Goal: Information Seeking & Learning: Learn about a topic

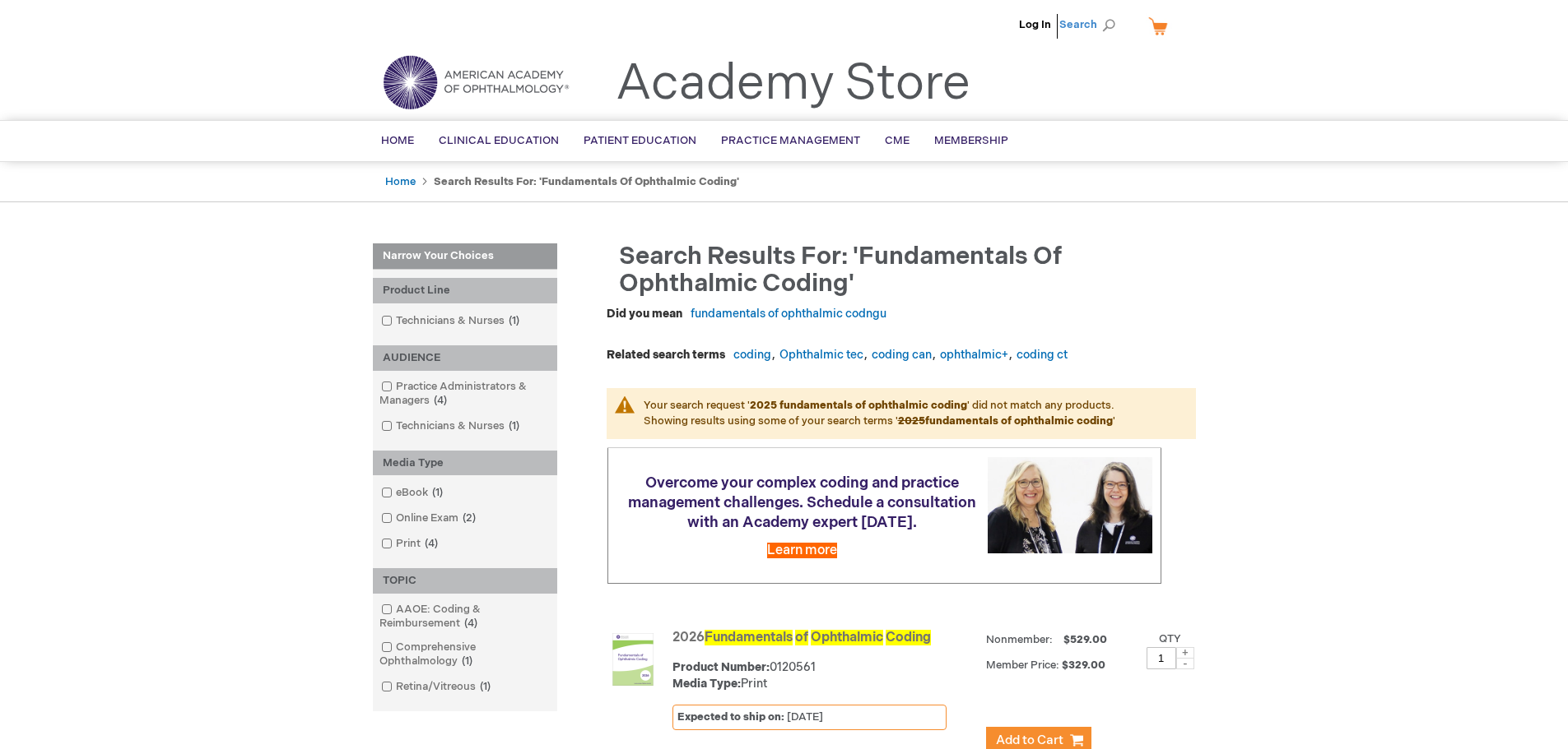
click at [1095, 30] on span "Search" at bounding box center [1091, 24] width 62 height 33
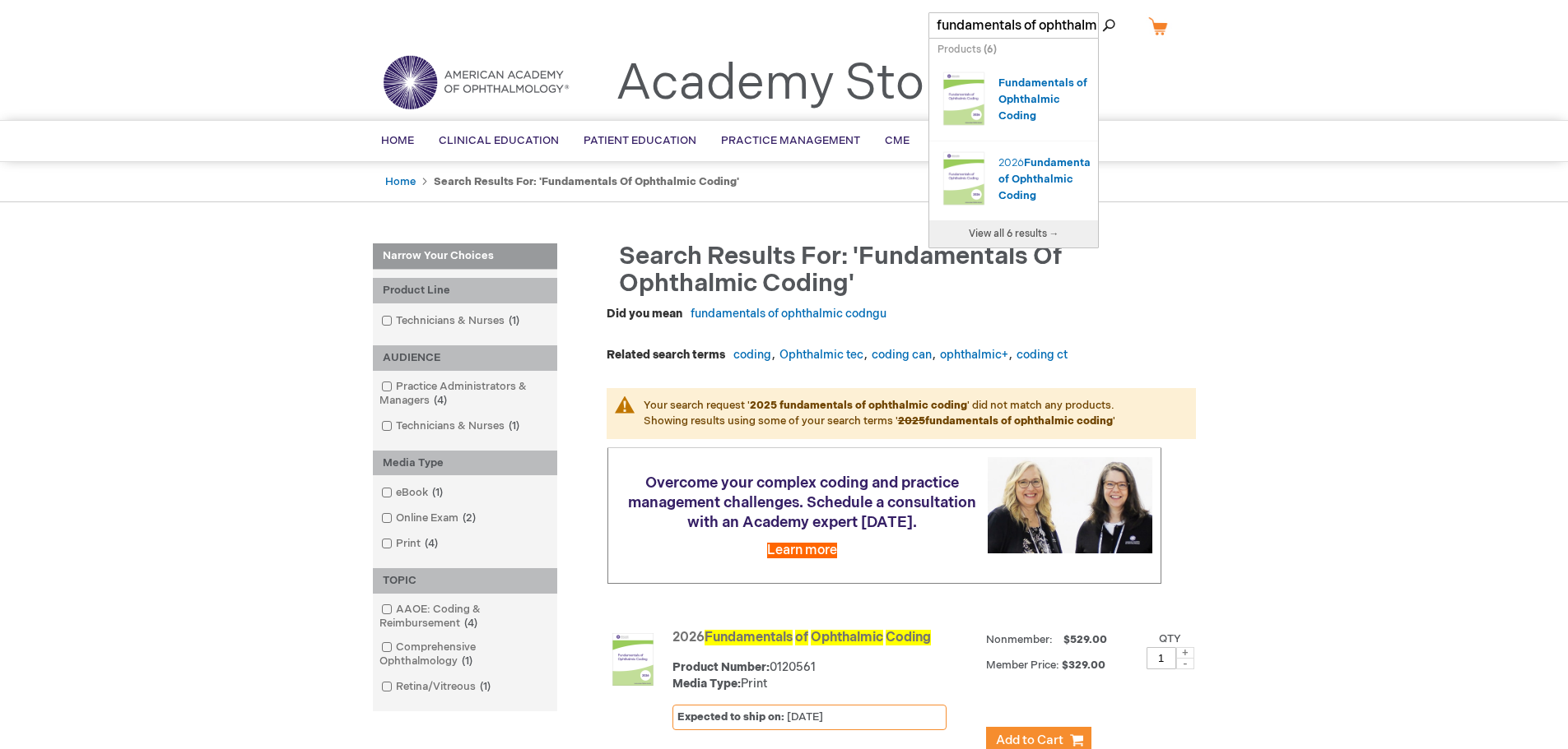
scroll to position [0, 60]
drag, startPoint x: 937, startPoint y: 24, endPoint x: 1216, endPoint y: 45, distance: 279.8
click at [1216, 45] on div "Log In Search My Cart CLOSE RECENTLY ADDED ITEM(S) Close There are no items in …" at bounding box center [784, 29] width 1568 height 57
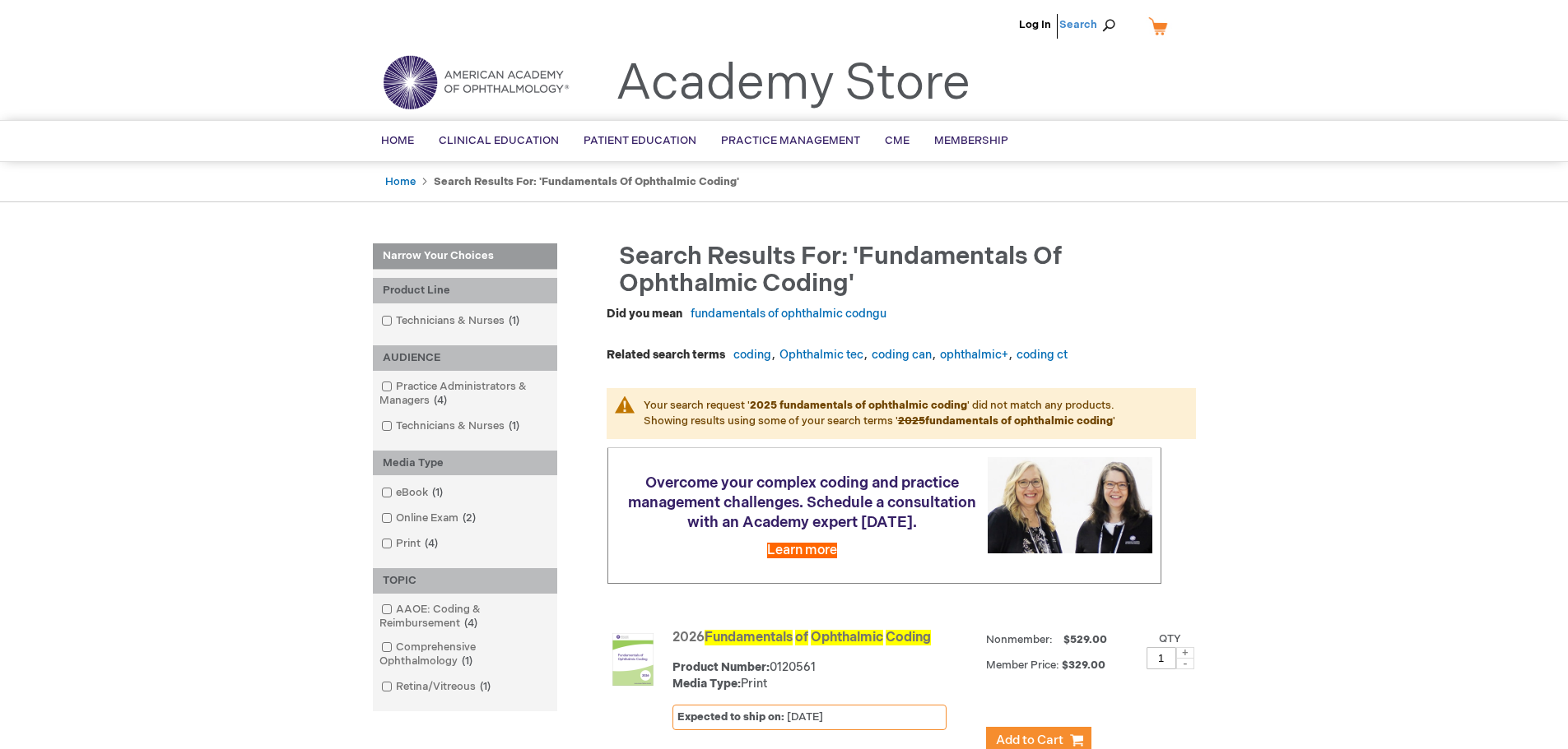
click at [1078, 29] on span "Search" at bounding box center [1091, 24] width 62 height 33
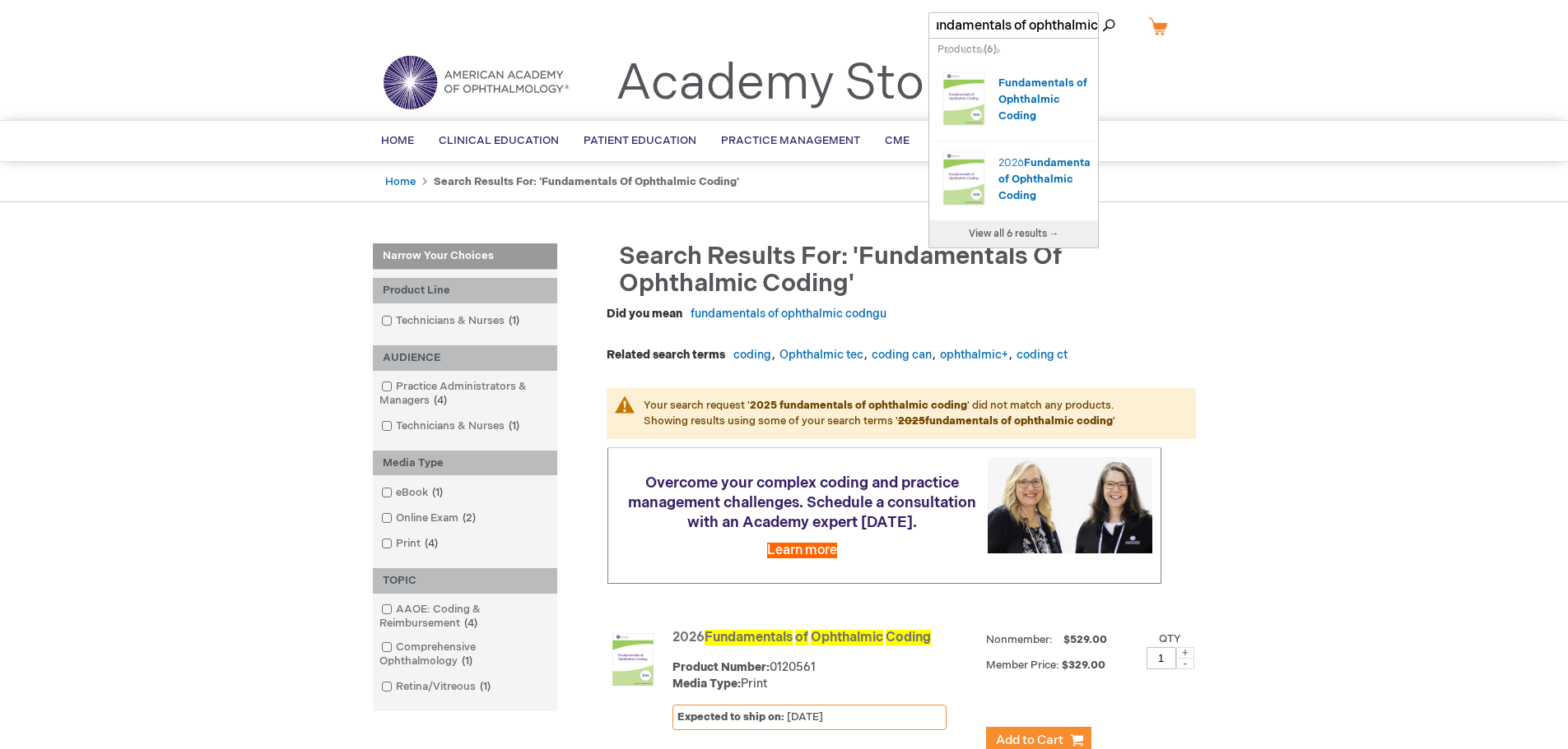
scroll to position [0, 0]
type input "f"
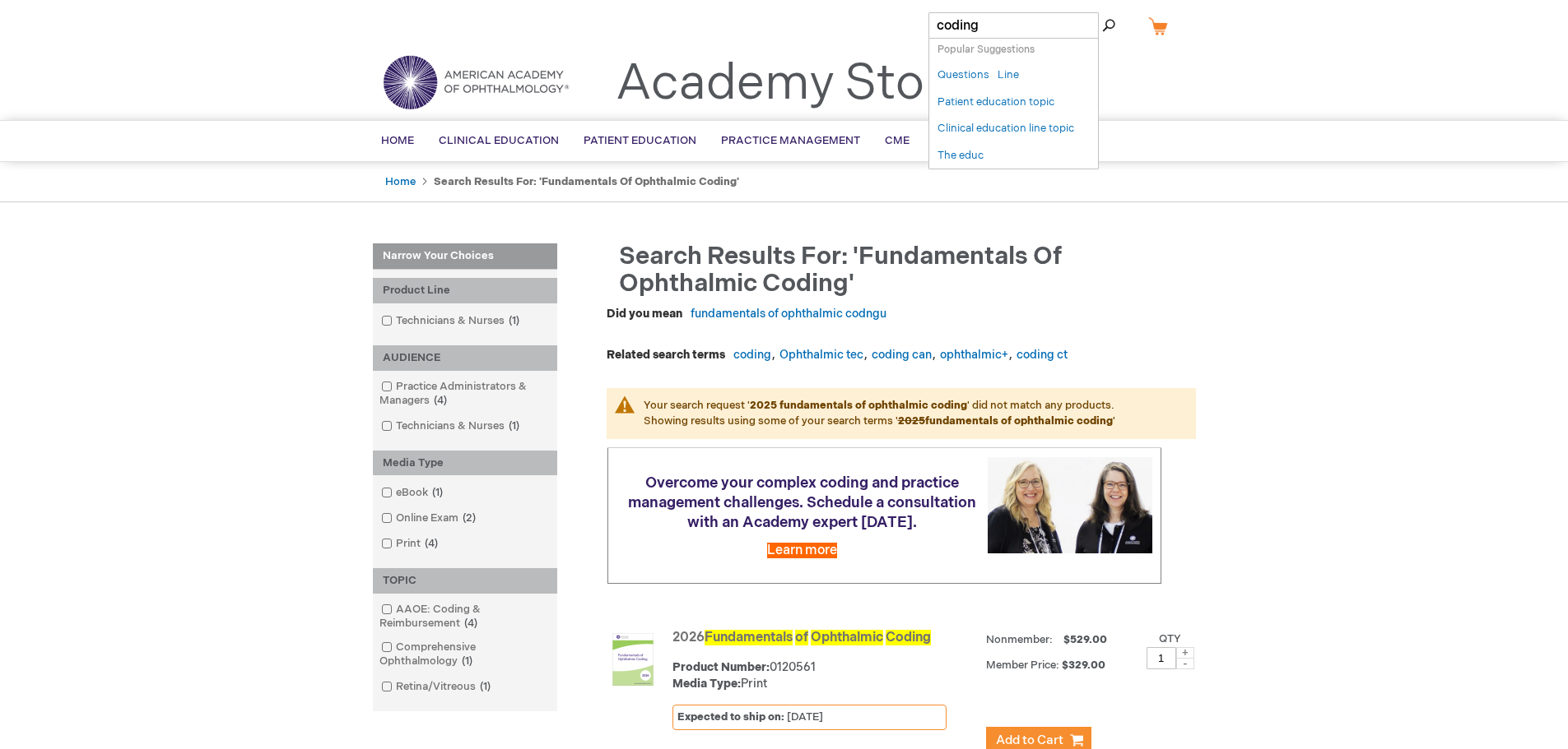
type input "coding"
click at [1102, 12] on button "Search" at bounding box center [1108, 25] width 13 height 26
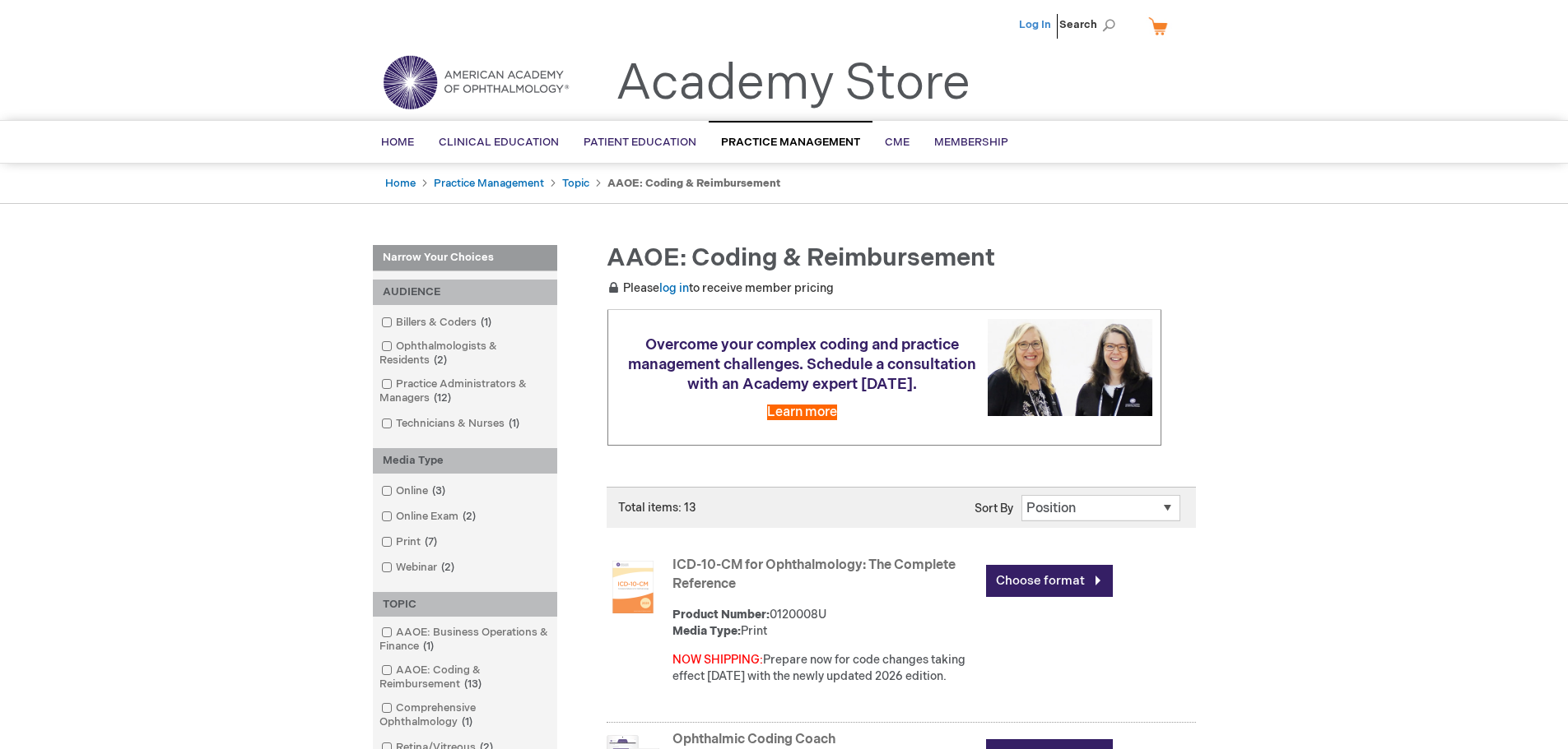
click at [1028, 21] on link "Log In" at bounding box center [1034, 24] width 32 height 13
